Goal: Contribute content

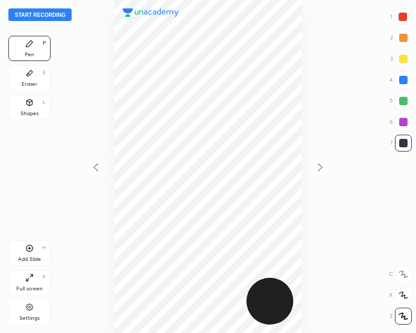
scroll to position [333, 248]
click at [62, 13] on button "Start recording" at bounding box center [39, 14] width 63 height 13
click at [30, 71] on icon at bounding box center [29, 73] width 8 height 8
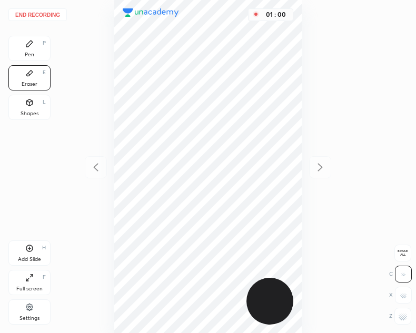
click at [33, 47] on icon at bounding box center [29, 44] width 8 height 8
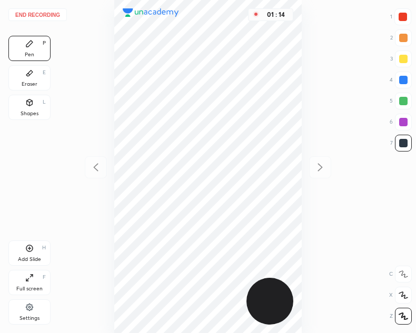
drag, startPoint x: 29, startPoint y: 247, endPoint x: 83, endPoint y: 178, distance: 87.1
click at [29, 246] on icon at bounding box center [29, 248] width 8 height 8
click at [406, 83] on div at bounding box center [403, 80] width 8 height 8
click at [94, 168] on icon at bounding box center [95, 167] width 5 height 8
drag, startPoint x: 404, startPoint y: 16, endPoint x: 352, endPoint y: 47, distance: 60.1
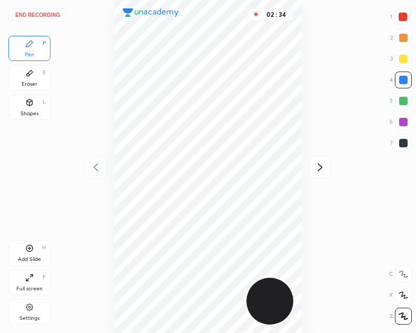
click at [404, 17] on div at bounding box center [403, 17] width 8 height 8
click at [399, 146] on div at bounding box center [403, 143] width 8 height 8
click at [405, 14] on div at bounding box center [403, 17] width 8 height 8
click at [323, 165] on icon at bounding box center [320, 167] width 13 height 13
drag, startPoint x: 97, startPoint y: 167, endPoint x: 104, endPoint y: 162, distance: 8.6
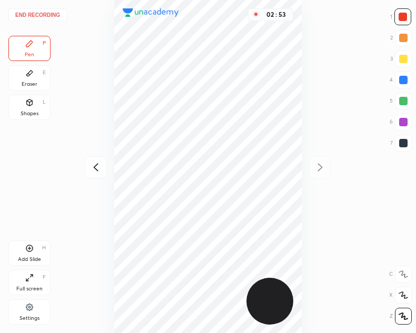
click at [97, 168] on icon at bounding box center [96, 167] width 13 height 13
click at [323, 168] on icon at bounding box center [320, 167] width 13 height 13
drag, startPoint x: 31, startPoint y: 246, endPoint x: 42, endPoint y: 237, distance: 14.2
click at [34, 245] on div "Add Slide H" at bounding box center [29, 253] width 42 height 25
click at [94, 169] on icon at bounding box center [96, 167] width 13 height 13
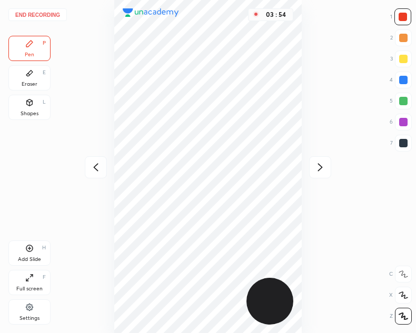
click at [94, 169] on icon at bounding box center [96, 167] width 13 height 13
click at [324, 165] on icon at bounding box center [320, 167] width 13 height 13
drag, startPoint x: 92, startPoint y: 170, endPoint x: 101, endPoint y: 174, distance: 9.7
click at [92, 170] on icon at bounding box center [96, 167] width 13 height 13
drag, startPoint x: 322, startPoint y: 165, endPoint x: 310, endPoint y: 176, distance: 16.1
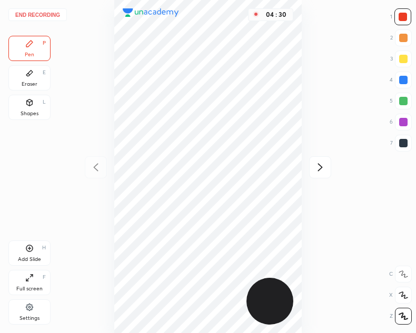
click at [322, 165] on icon at bounding box center [320, 167] width 13 height 13
drag, startPoint x: 93, startPoint y: 171, endPoint x: 107, endPoint y: 184, distance: 19.7
click at [93, 171] on icon at bounding box center [96, 167] width 13 height 13
click at [320, 165] on icon at bounding box center [320, 167] width 5 height 8
drag, startPoint x: 327, startPoint y: 161, endPoint x: 304, endPoint y: 176, distance: 26.9
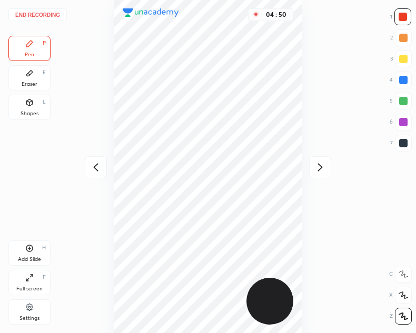
click at [327, 162] on div at bounding box center [320, 167] width 22 height 22
click at [405, 141] on div at bounding box center [403, 143] width 8 height 8
drag, startPoint x: 26, startPoint y: 97, endPoint x: 32, endPoint y: 97, distance: 5.3
click at [29, 97] on div "Shapes L" at bounding box center [29, 107] width 42 height 25
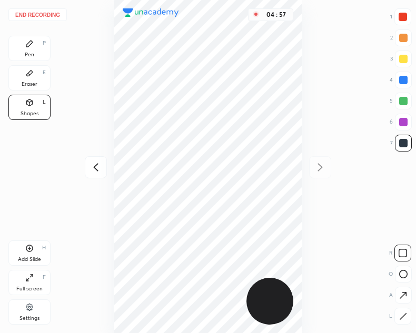
click at [30, 42] on icon at bounding box center [29, 44] width 6 height 6
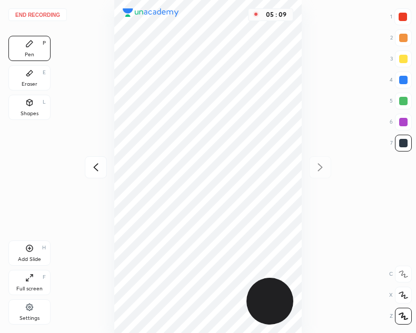
click at [43, 12] on button "End recording" at bounding box center [37, 14] width 58 height 13
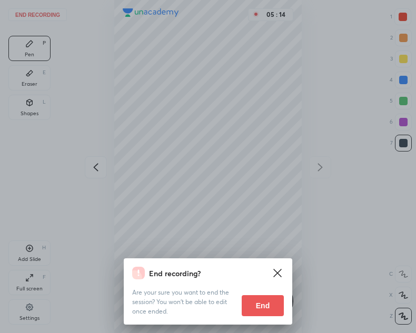
click at [264, 307] on button "End" at bounding box center [263, 306] width 42 height 21
